Goal: Check status: Check status

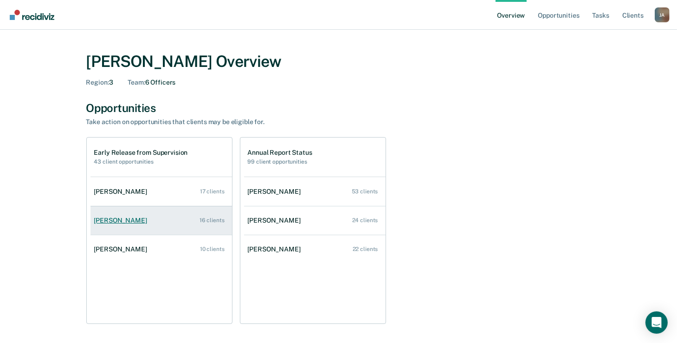
click at [132, 219] on div "[PERSON_NAME]" at bounding box center [122, 220] width 57 height 8
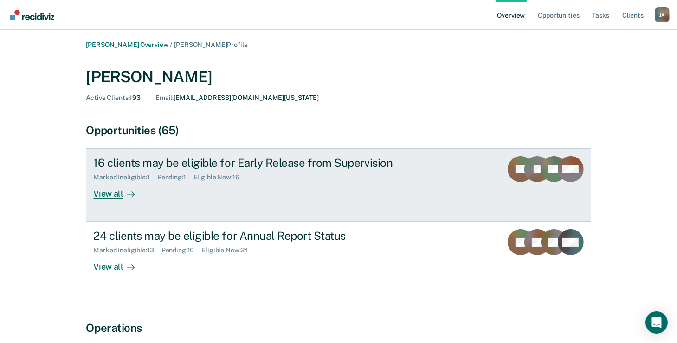
click at [174, 204] on link "16 clients may be eligible for Early Release from Supervision Marked Ineligible…" at bounding box center [338, 184] width 505 height 73
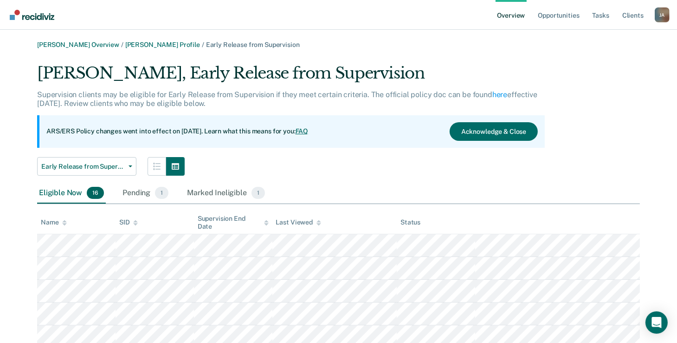
click at [528, 17] on ul "Overview Opportunities Tasks Client s" at bounding box center [575, 15] width 159 height 30
click at [526, 14] on link "Overview" at bounding box center [512, 15] width 32 height 30
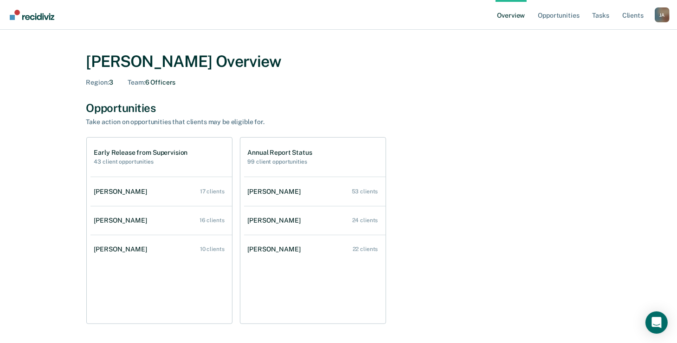
click at [156, 134] on div "Opportunities Take action on opportunities that clients may be eligible for. Ea…" at bounding box center [338, 212] width 505 height 223
click at [122, 101] on div "Opportunities" at bounding box center [338, 107] width 505 height 13
click at [141, 155] on h1 "Early Release from Supervision" at bounding box center [141, 153] width 94 height 8
click at [561, 21] on link "Opportunities" at bounding box center [558, 15] width 45 height 30
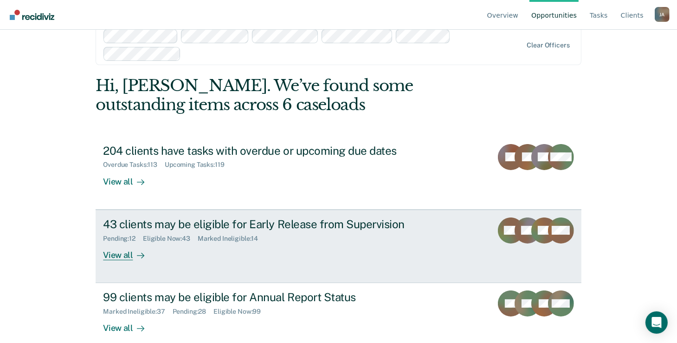
scroll to position [30, 0]
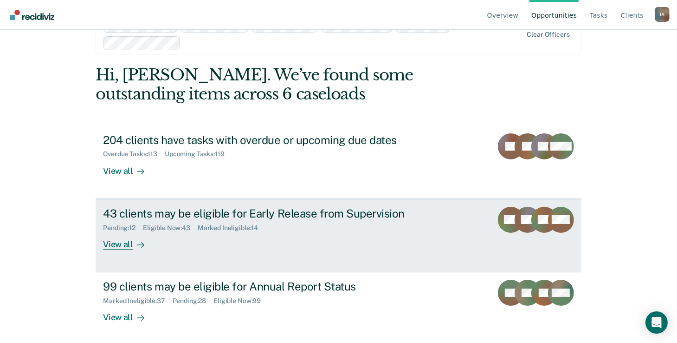
click at [232, 214] on div "43 clients may be eligible for Early Release from Supervision" at bounding box center [266, 213] width 326 height 13
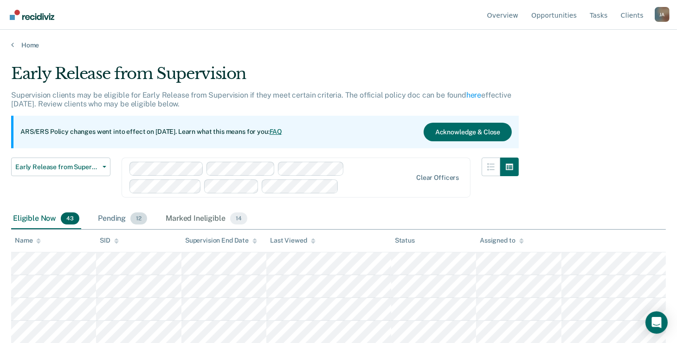
click at [97, 220] on div "Pending 12" at bounding box center [122, 218] width 53 height 20
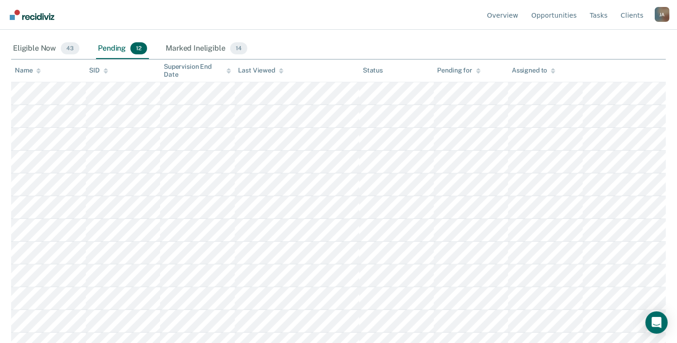
scroll to position [181, 0]
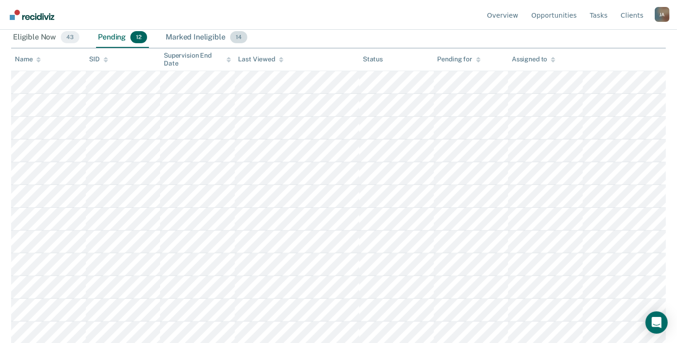
click at [223, 34] on div "Marked Ineligible 14" at bounding box center [206, 37] width 85 height 20
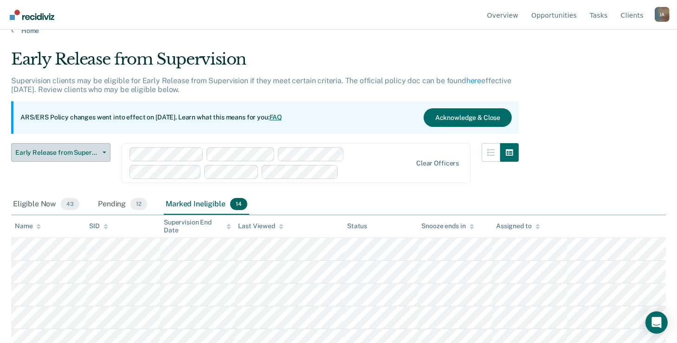
scroll to position [0, 0]
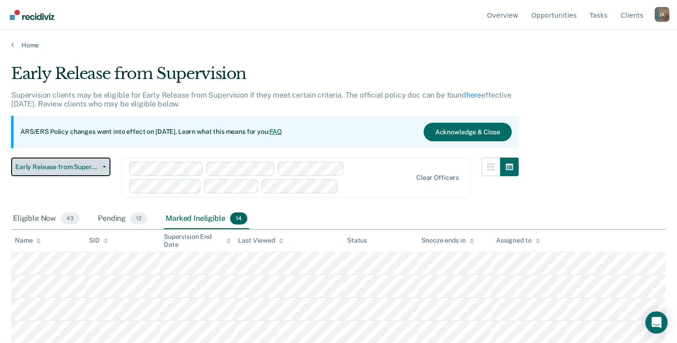
click at [80, 167] on span "Early Release from Supervision" at bounding box center [57, 167] width 84 height 8
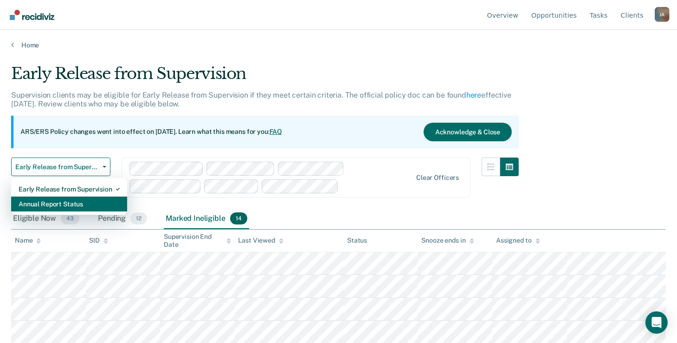
click at [67, 201] on div "Annual Report Status" at bounding box center [69, 203] width 101 height 15
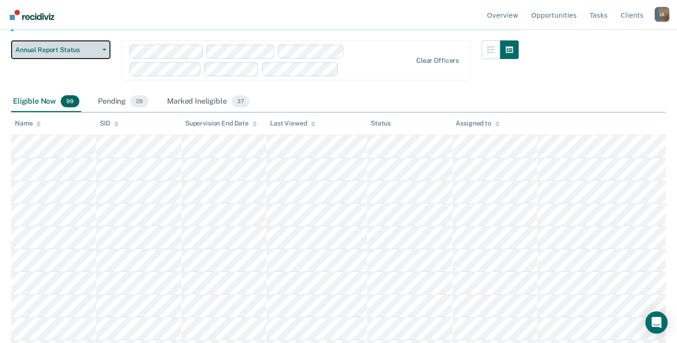
scroll to position [139, 0]
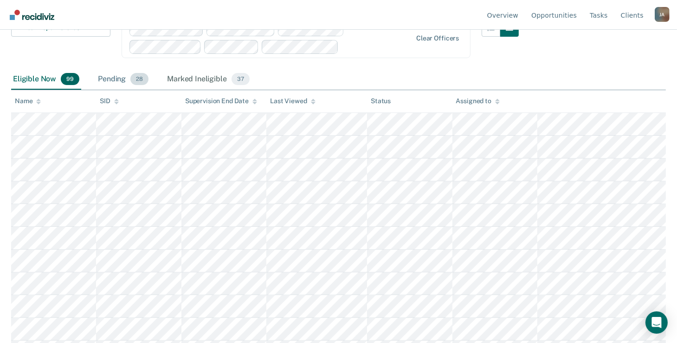
click at [120, 75] on div "Pending 28" at bounding box center [123, 79] width 54 height 20
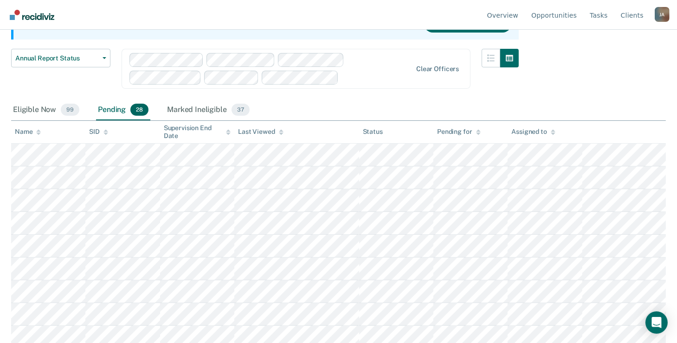
scroll to position [0, 0]
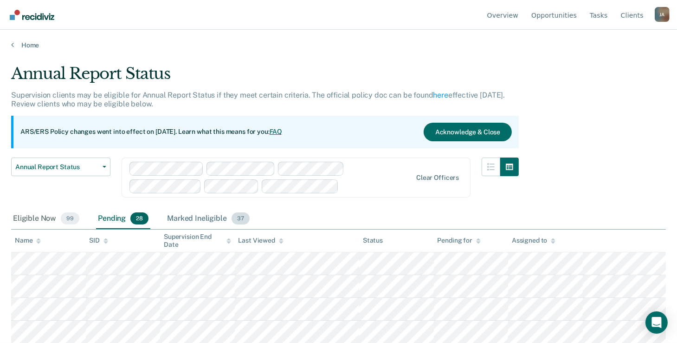
click at [204, 222] on div "Marked Ineligible 37" at bounding box center [208, 218] width 86 height 20
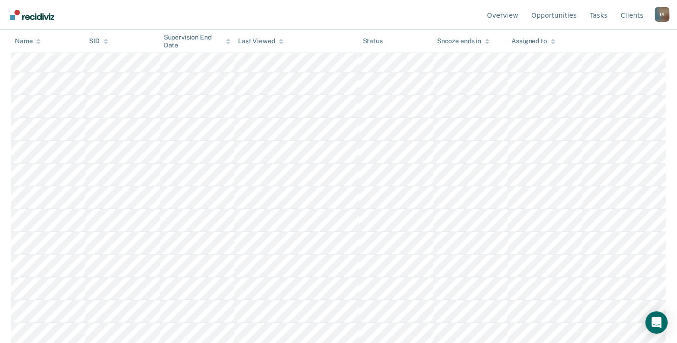
scroll to position [750, 0]
